Goal: Task Accomplishment & Management: Manage account settings

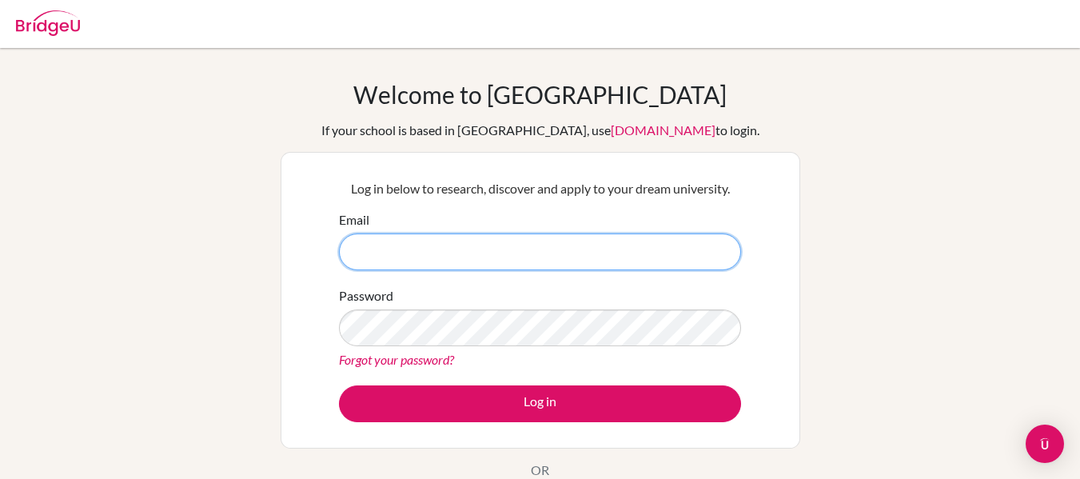
drag, startPoint x: 0, startPoint y: 0, endPoint x: 557, endPoint y: 258, distance: 613.6
click at [557, 258] on input "Email" at bounding box center [540, 252] width 402 height 37
type input "[EMAIL_ADDRESS][DOMAIN_NAME]"
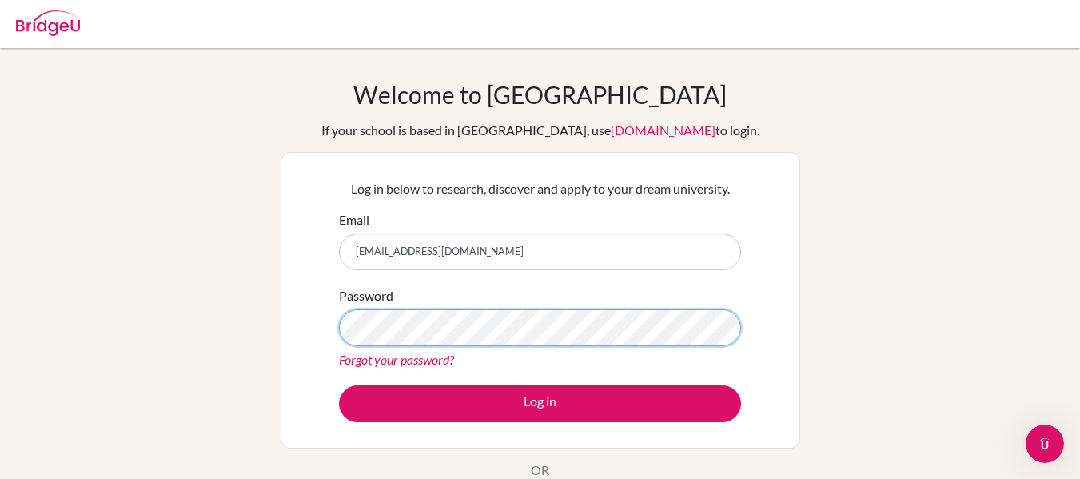
click at [339, 385] on button "Log in" at bounding box center [540, 403] width 402 height 37
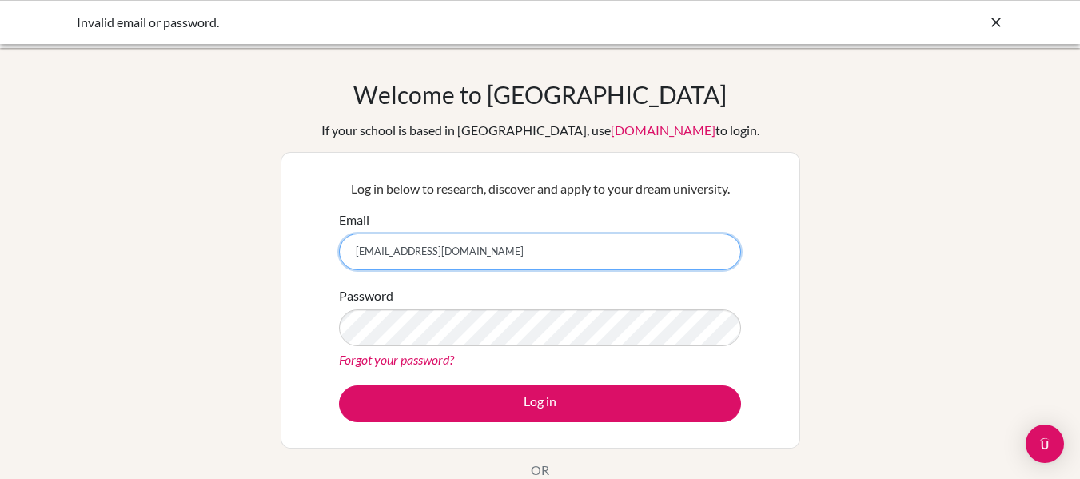
click at [365, 248] on input "dthananat.k@dprep.ac.th" at bounding box center [540, 252] width 402 height 37
type input "[EMAIL_ADDRESS][DOMAIN_NAME]"
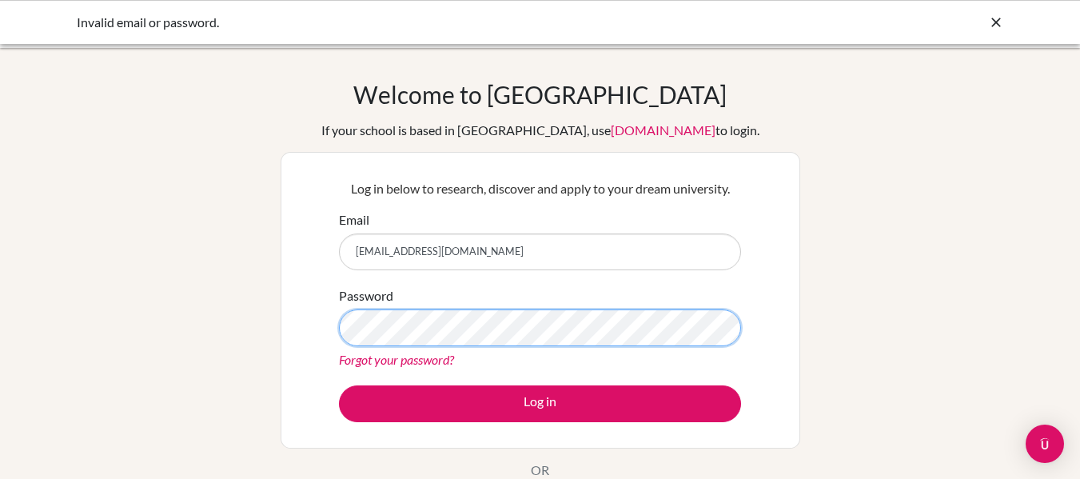
click at [339, 385] on button "Log in" at bounding box center [540, 403] width 402 height 37
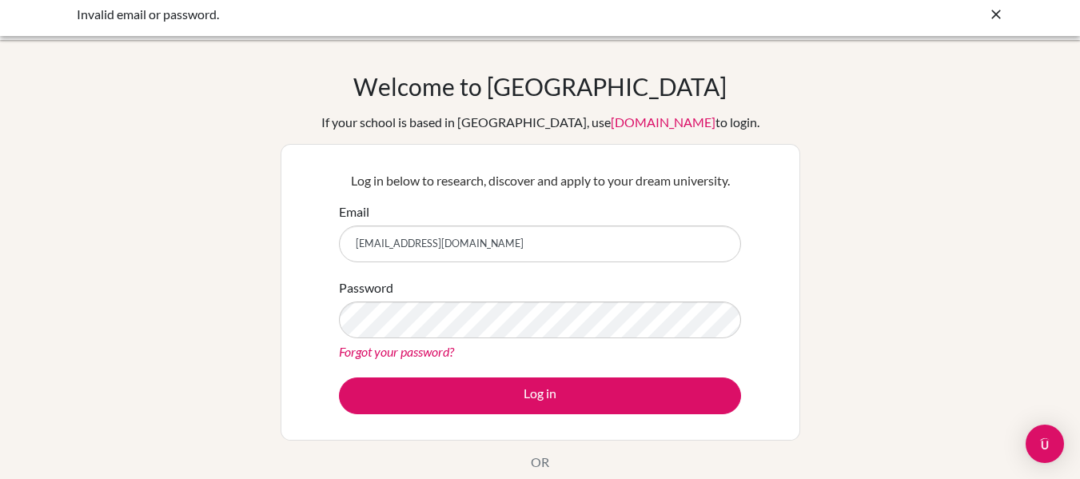
scroll to position [7, 0]
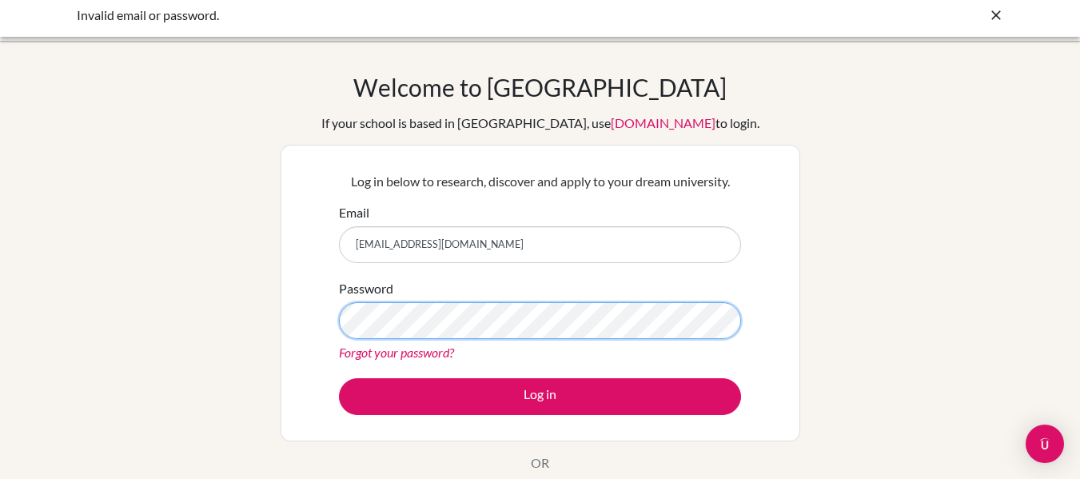
click at [339, 378] on button "Log in" at bounding box center [540, 396] width 402 height 37
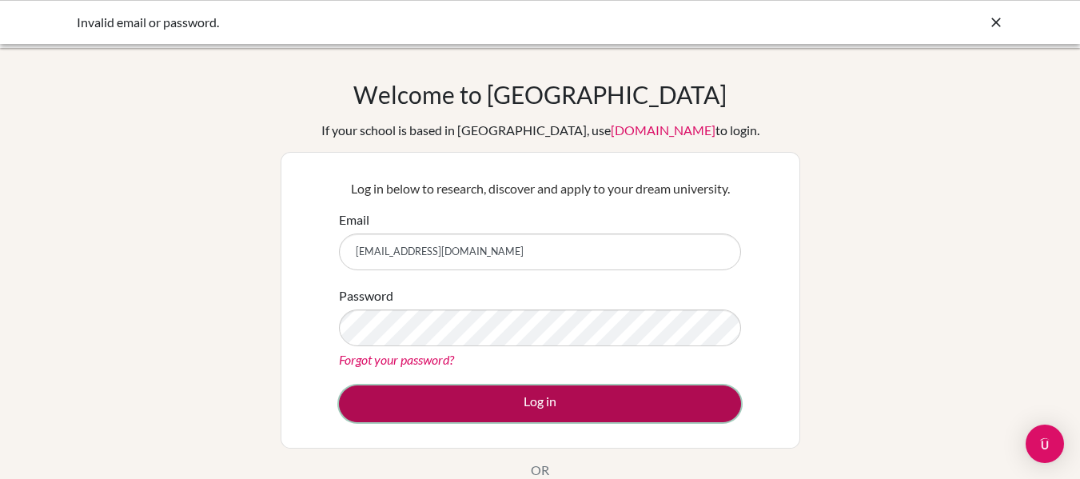
click at [563, 392] on button "Log in" at bounding box center [540, 403] width 402 height 37
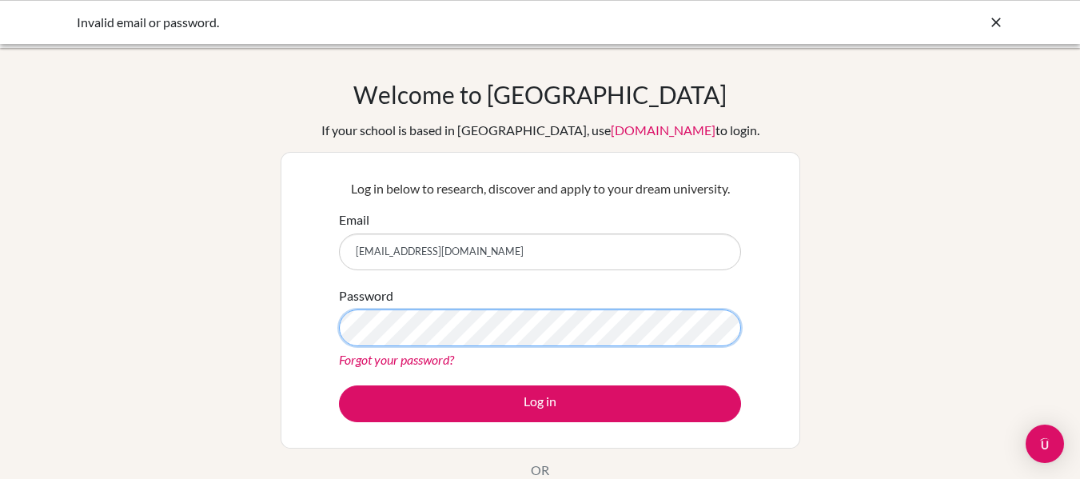
click at [339, 385] on button "Log in" at bounding box center [540, 403] width 402 height 37
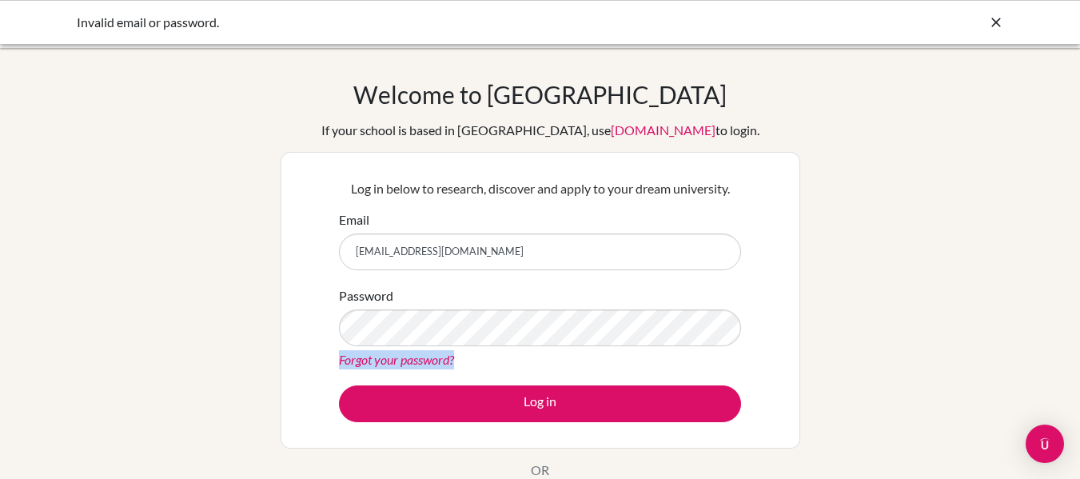
click at [589, 331] on div "Password Forgot your password?" at bounding box center [540, 327] width 402 height 83
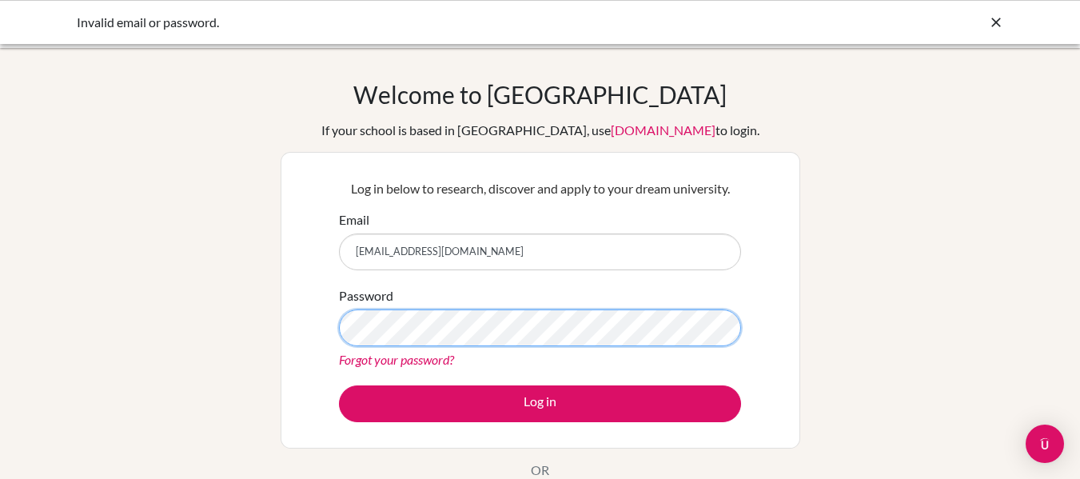
click at [339, 385] on button "Log in" at bounding box center [540, 403] width 402 height 37
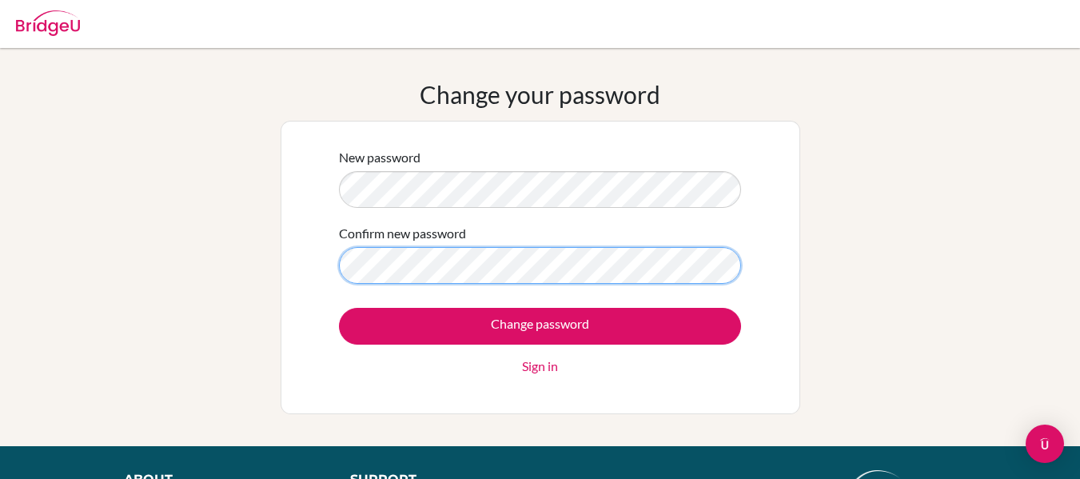
click at [339, 308] on input "Change password" at bounding box center [540, 326] width 402 height 37
